Goal: Check status: Check status

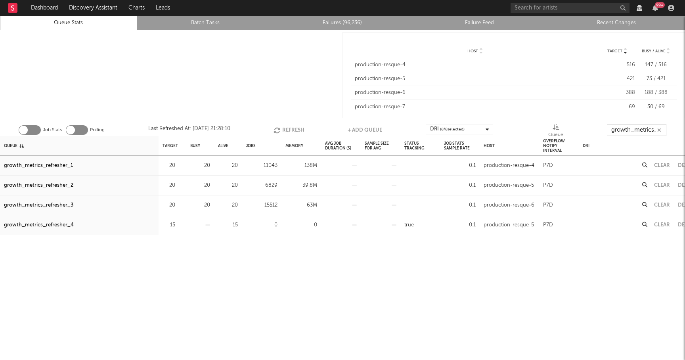
click at [290, 127] on button "Refresh" at bounding box center [288, 130] width 31 height 12
click at [290, 127] on button "Refresh" at bounding box center [289, 130] width 31 height 12
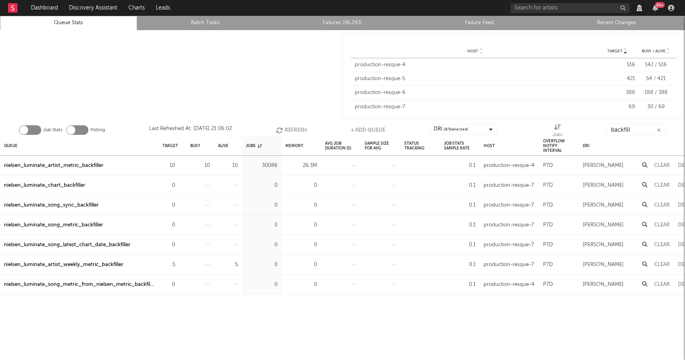
click at [287, 125] on button "Refresh" at bounding box center [291, 130] width 31 height 12
click at [92, 23] on link "Queue Stats" at bounding box center [68, 23] width 128 height 10
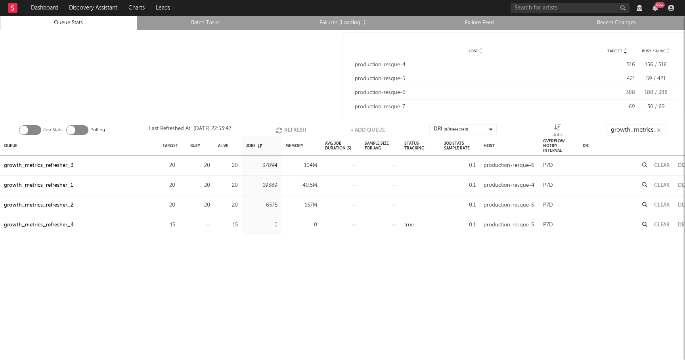
click at [657, 130] on icon "button" at bounding box center [659, 130] width 4 height 5
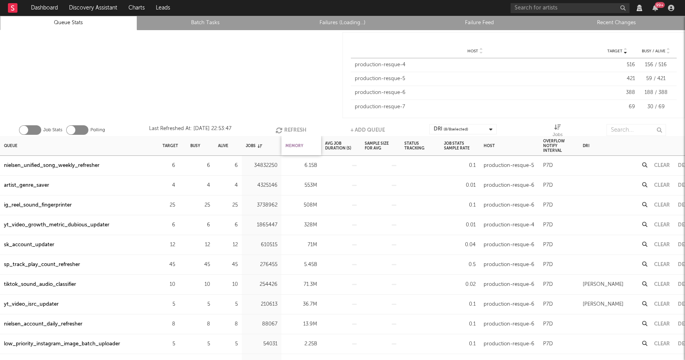
click at [292, 144] on div "Memory" at bounding box center [294, 145] width 18 height 17
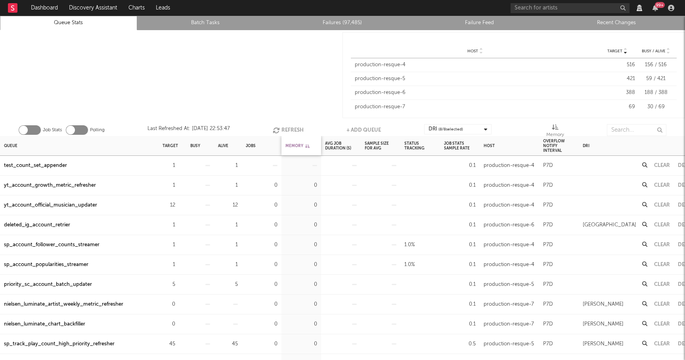
click at [292, 144] on div "Memory" at bounding box center [297, 145] width 24 height 17
